Goal: Information Seeking & Learning: Learn about a topic

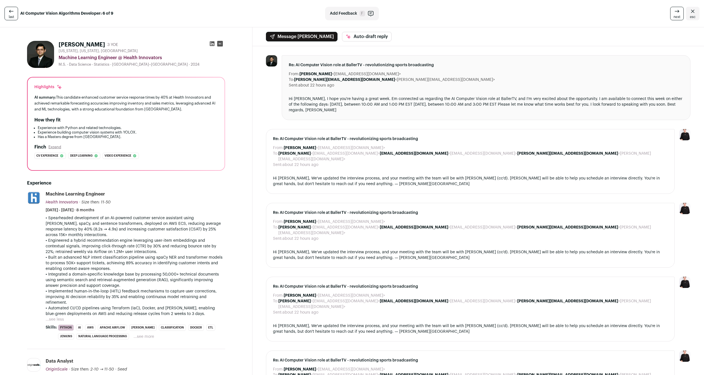
scroll to position [144, 0]
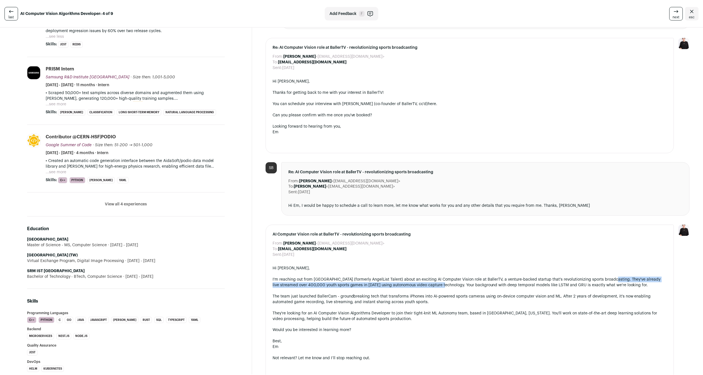
scroll to position [460, 0]
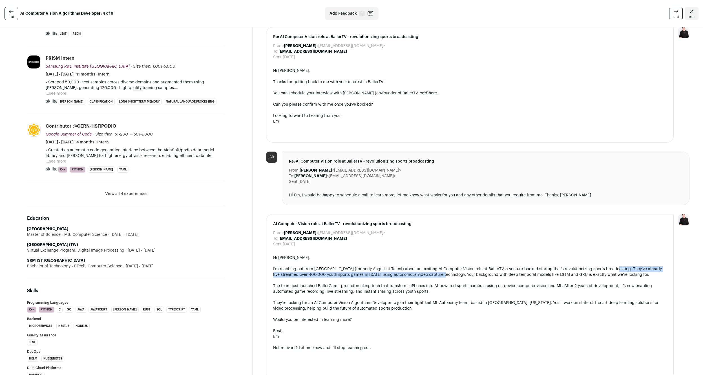
drag, startPoint x: 57, startPoint y: 135, endPoint x: 96, endPoint y: 169, distance: 51.6
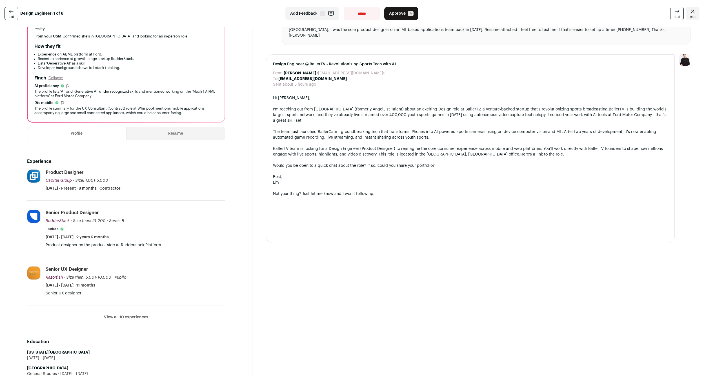
scroll to position [115, 0]
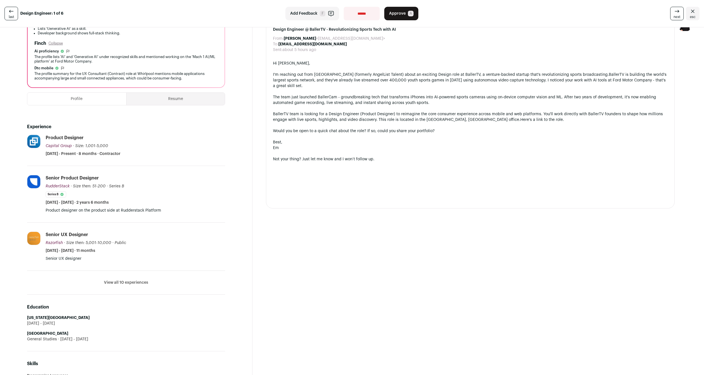
click at [127, 284] on button "View all 10 experiences" at bounding box center [126, 283] width 44 height 6
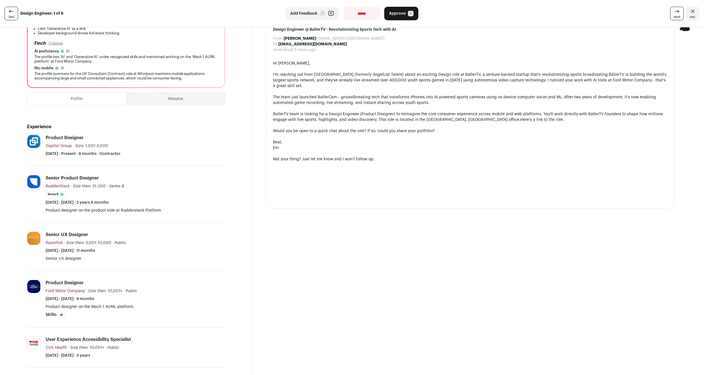
click at [160, 149] on div "Product Designer Capital Group Capital Group capitalgroup.com Add to company li…" at bounding box center [136, 146] width 180 height 22
click at [173, 97] on button "Resume" at bounding box center [176, 99] width 99 height 12
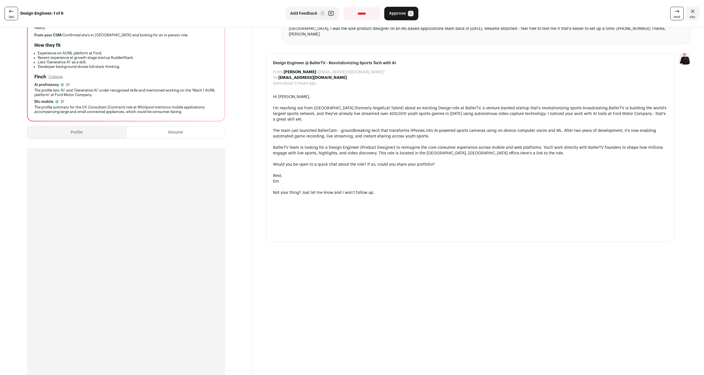
scroll to position [0, 0]
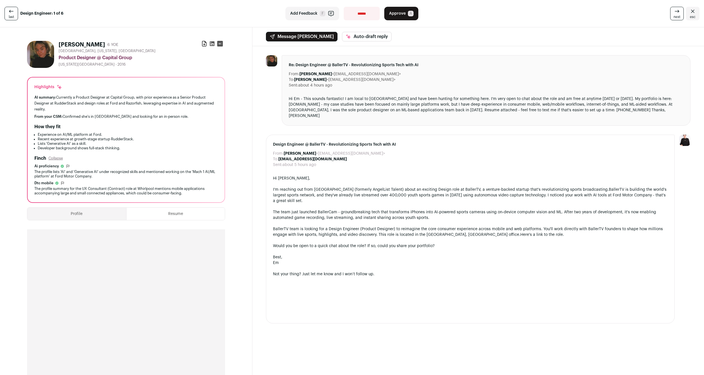
click at [91, 218] on button "Profile" at bounding box center [76, 214] width 99 height 12
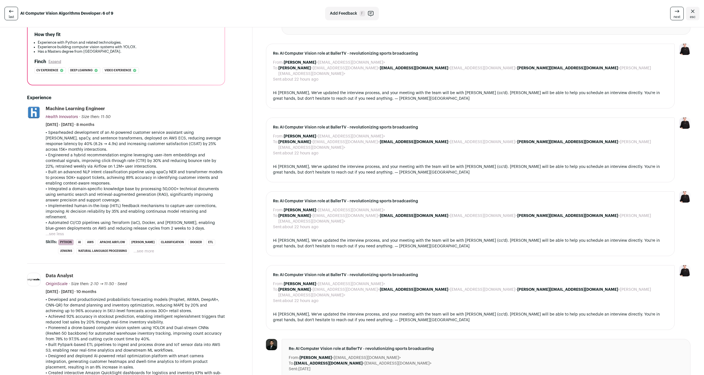
scroll to position [86, 0]
drag, startPoint x: 162, startPoint y: 160, endPoint x: 173, endPoint y: 122, distance: 39.5
click at [173, 122] on li "Machine Learning Engineer Health Innovators Health Innovators [DOMAIN_NAME] Add…" at bounding box center [136, 179] width 180 height 149
click at [173, 122] on div "Machine Learning Engineer Health Innovators Health Innovators healthinnovators.…" at bounding box center [136, 116] width 180 height 22
drag, startPoint x: 169, startPoint y: 127, endPoint x: 167, endPoint y: 160, distance: 33.1
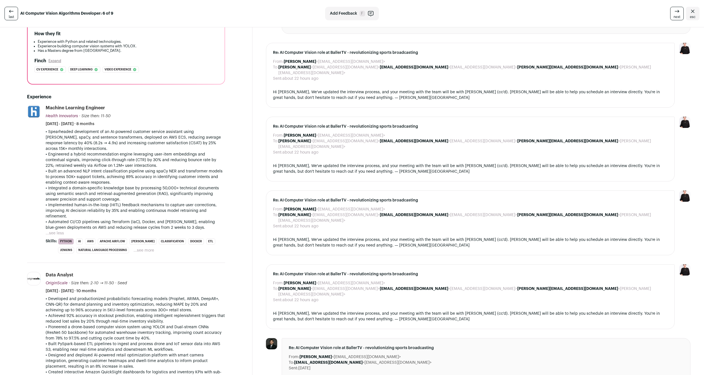
click at [167, 160] on li "Machine Learning Engineer Health Innovators Health Innovators healthinnovators.…" at bounding box center [136, 179] width 180 height 149
click at [167, 160] on p "• Engineered a hybrid recommendation engine leveraging user-item embeddings and…" at bounding box center [136, 160] width 180 height 17
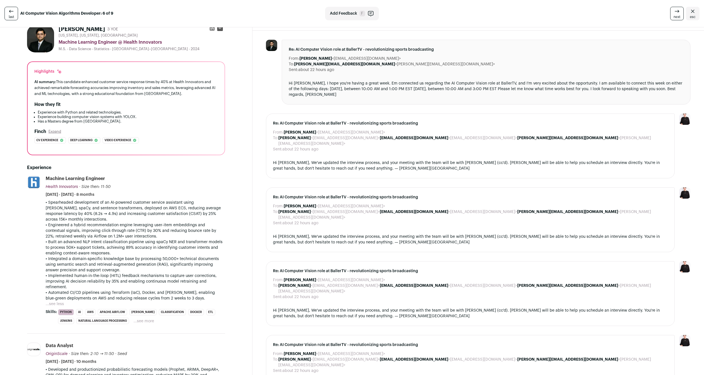
scroll to position [0, 0]
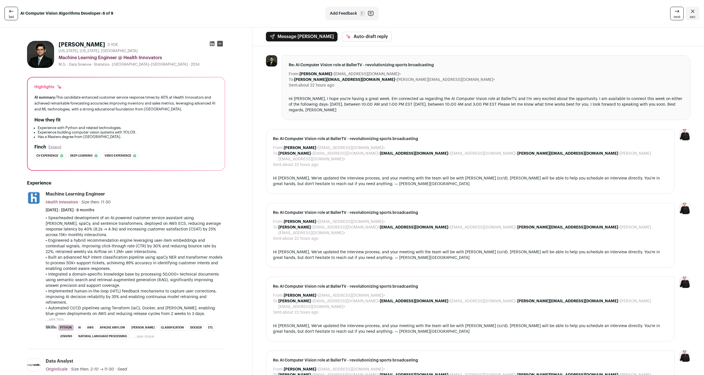
drag, startPoint x: 157, startPoint y: 146, endPoint x: 173, endPoint y: 142, distance: 16.9
click at [173, 142] on div "Highlights AI summary: This candidate enhanced customer service response times …" at bounding box center [126, 124] width 197 height 93
click at [144, 134] on li "Experience building computer vision systems with YOLOX." at bounding box center [128, 132] width 180 height 5
drag, startPoint x: 129, startPoint y: 139, endPoint x: 134, endPoint y: 120, distance: 20.2
click at [134, 120] on div "How they fit Experience with Python and related technologies. Experience buildi…" at bounding box center [126, 128] width 184 height 23
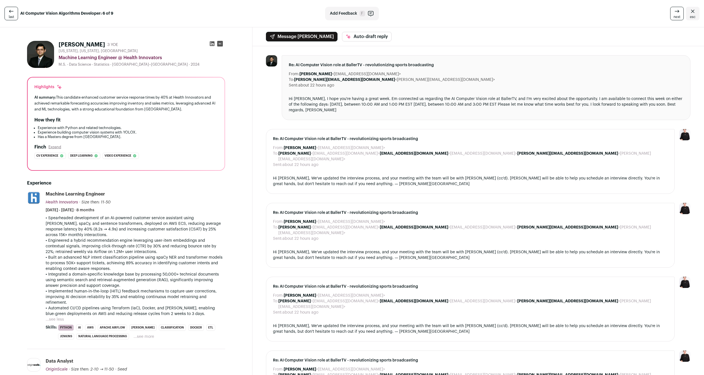
click at [134, 120] on div "How they fit" at bounding box center [126, 120] width 184 height 7
drag, startPoint x: 134, startPoint y: 120, endPoint x: 147, endPoint y: 140, distance: 23.5
click at [147, 139] on div "How they fit Experience with Python and related technologies. Experience buildi…" at bounding box center [126, 128] width 184 height 23
click at [147, 139] on li "Has a Masters degree from Rutgers University." at bounding box center [128, 137] width 180 height 5
drag, startPoint x: 147, startPoint y: 135, endPoint x: 149, endPoint y: 122, distance: 13.4
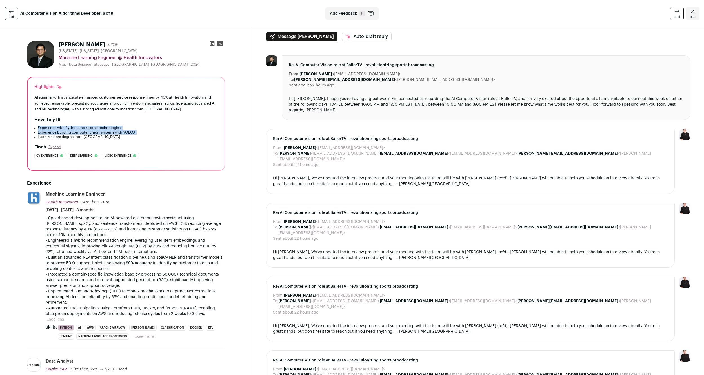
click at [149, 122] on div "How they fit Experience with Python and related technologies. Experience buildi…" at bounding box center [126, 128] width 184 height 23
click at [149, 122] on div "How they fit" at bounding box center [126, 120] width 184 height 7
drag, startPoint x: 149, startPoint y: 138, endPoint x: 155, endPoint y: 123, distance: 16.2
click at [155, 123] on div "How they fit Experience with Python and related technologies. Experience buildi…" at bounding box center [126, 128] width 184 height 23
click at [155, 123] on div "How they fit" at bounding box center [126, 120] width 184 height 7
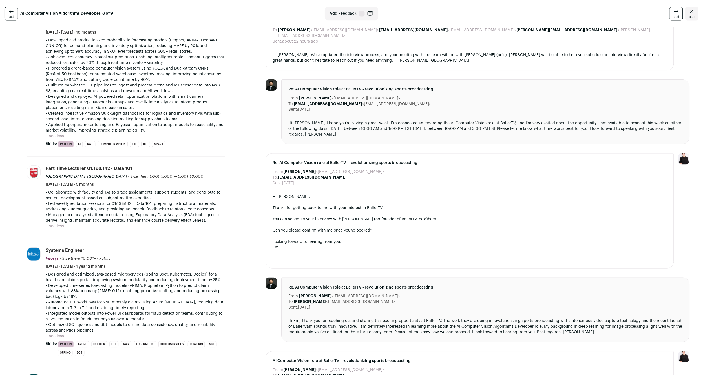
scroll to position [374, 0]
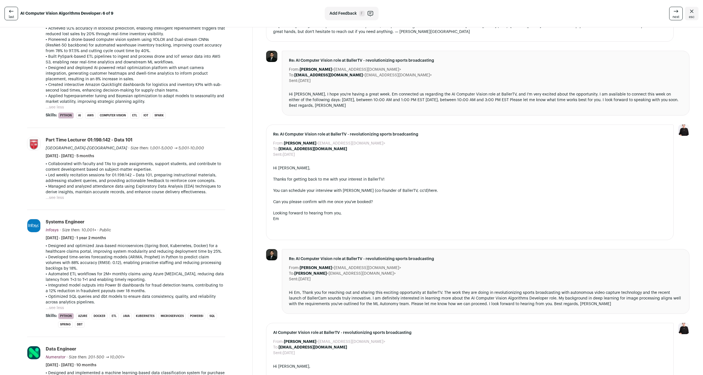
drag, startPoint x: 70, startPoint y: 129, endPoint x: 118, endPoint y: 176, distance: 67.2
